Goal: Information Seeking & Learning: Learn about a topic

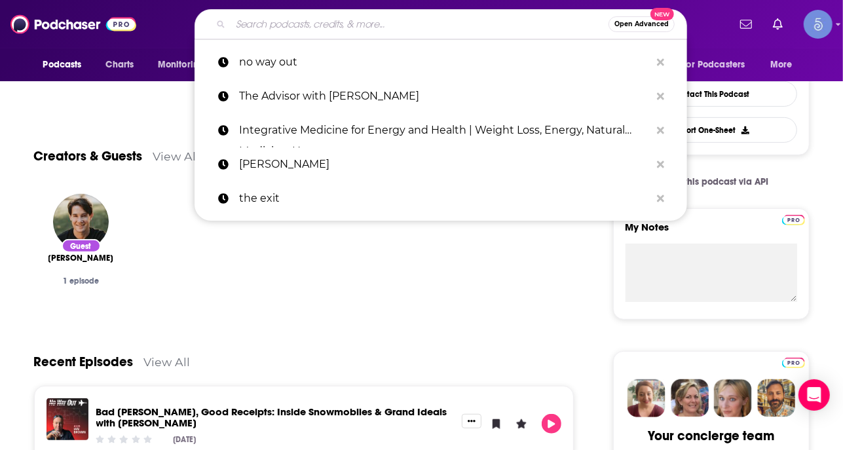
click at [325, 32] on input "Search podcasts, credits, & more..." at bounding box center [419, 24] width 378 height 21
paste input "[GEOGRAPHIC_DATA], [US_STATE]: What’s Good? Lessons from your Local Entrepreneu…"
type input "[GEOGRAPHIC_DATA], [US_STATE]: What’s Good? Lessons from your Local Entrepreneu…"
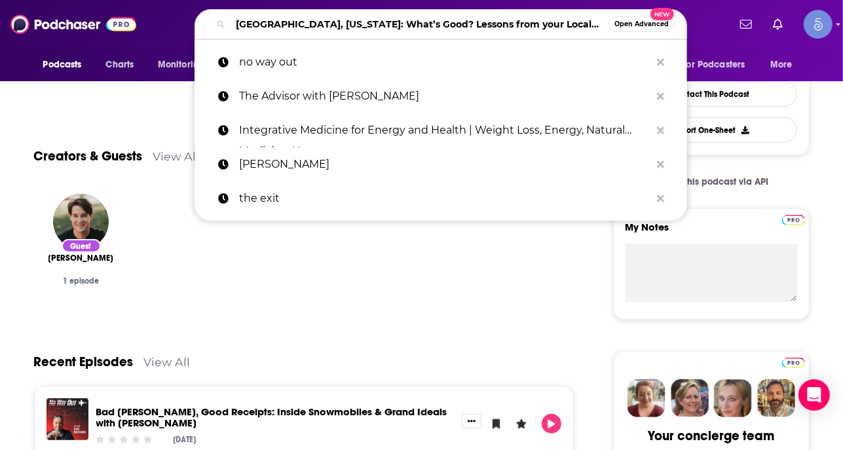
scroll to position [0, 119]
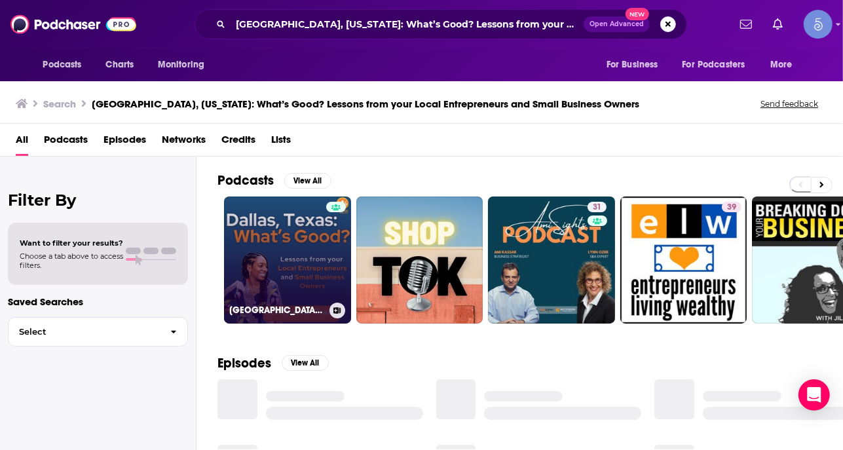
click at [299, 251] on link "[GEOGRAPHIC_DATA], [US_STATE]: What’s Good? Lessons from your Local Entrepreneu…" at bounding box center [287, 259] width 127 height 127
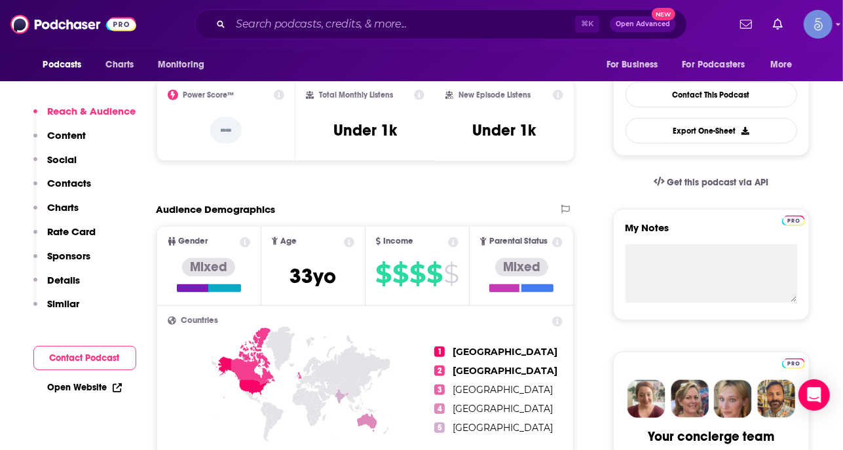
scroll to position [346, 0]
